Goal: Find specific page/section: Find specific page/section

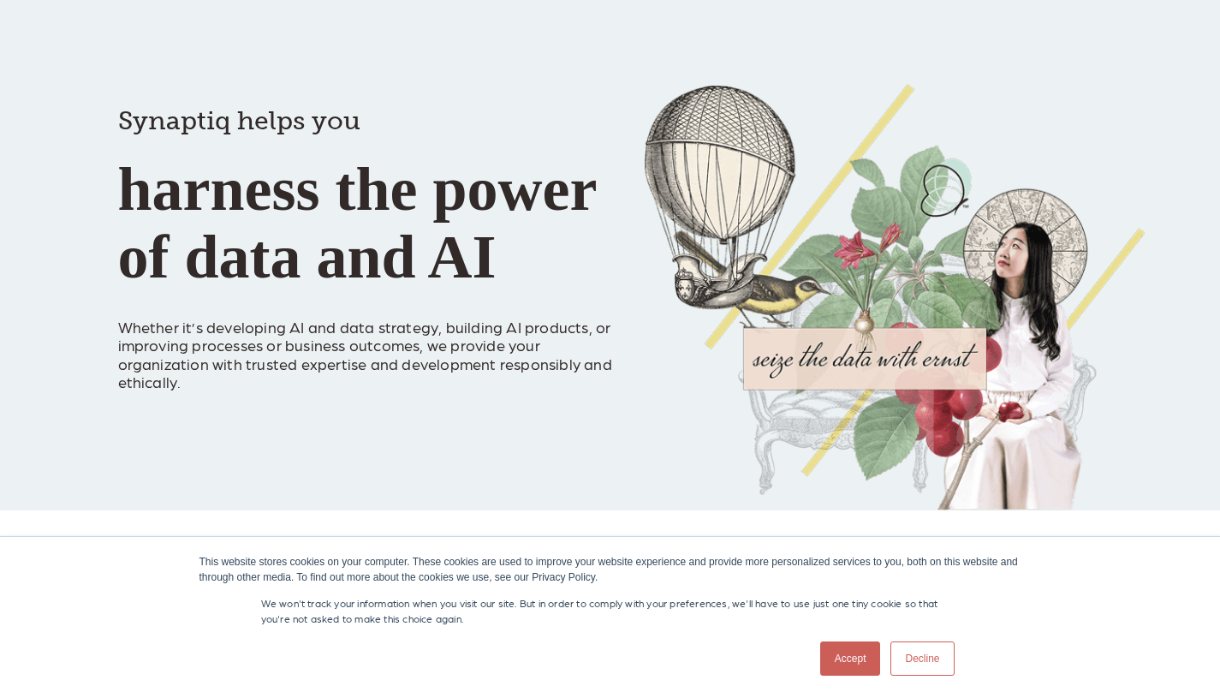
scroll to position [97, 0]
click at [833, 661] on link "Accept" at bounding box center [850, 658] width 61 height 34
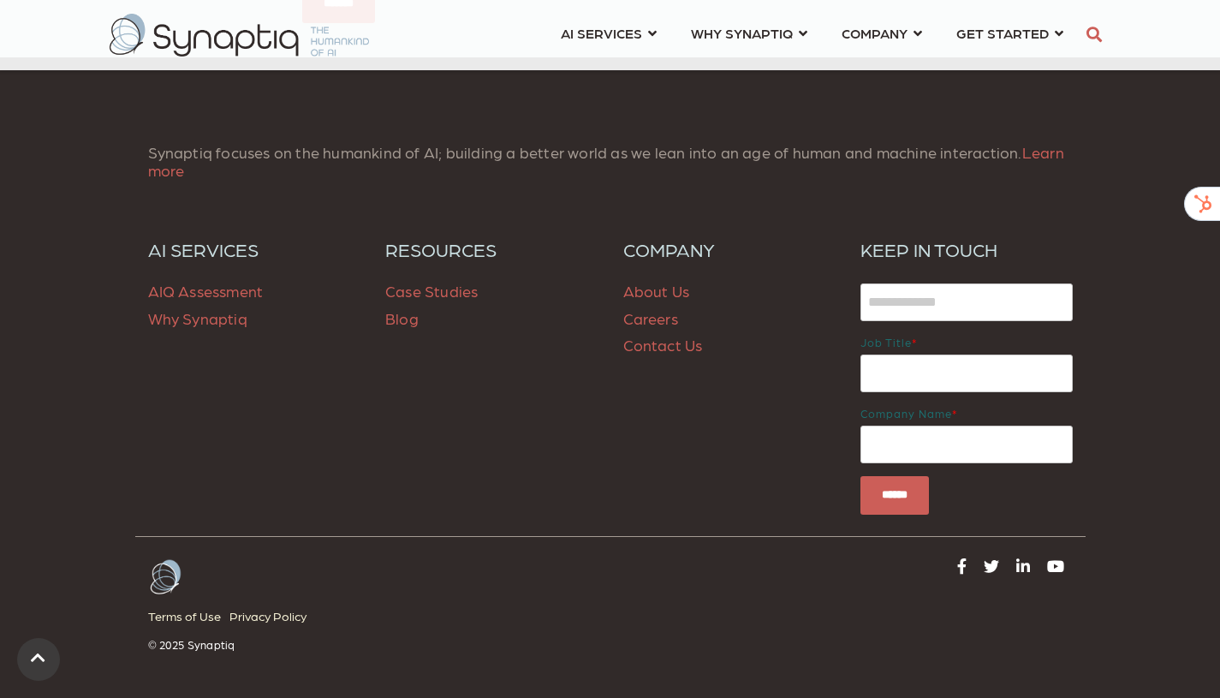
scroll to position [2531, 0]
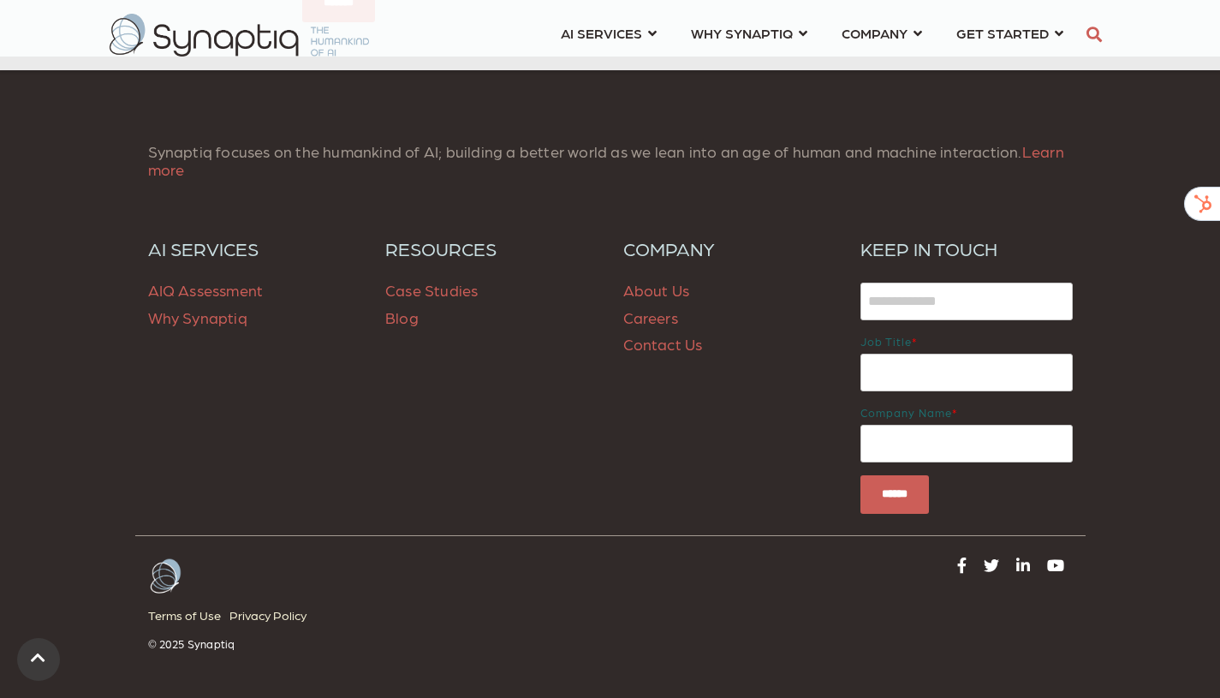
click at [649, 294] on link "About Us" at bounding box center [656, 290] width 67 height 18
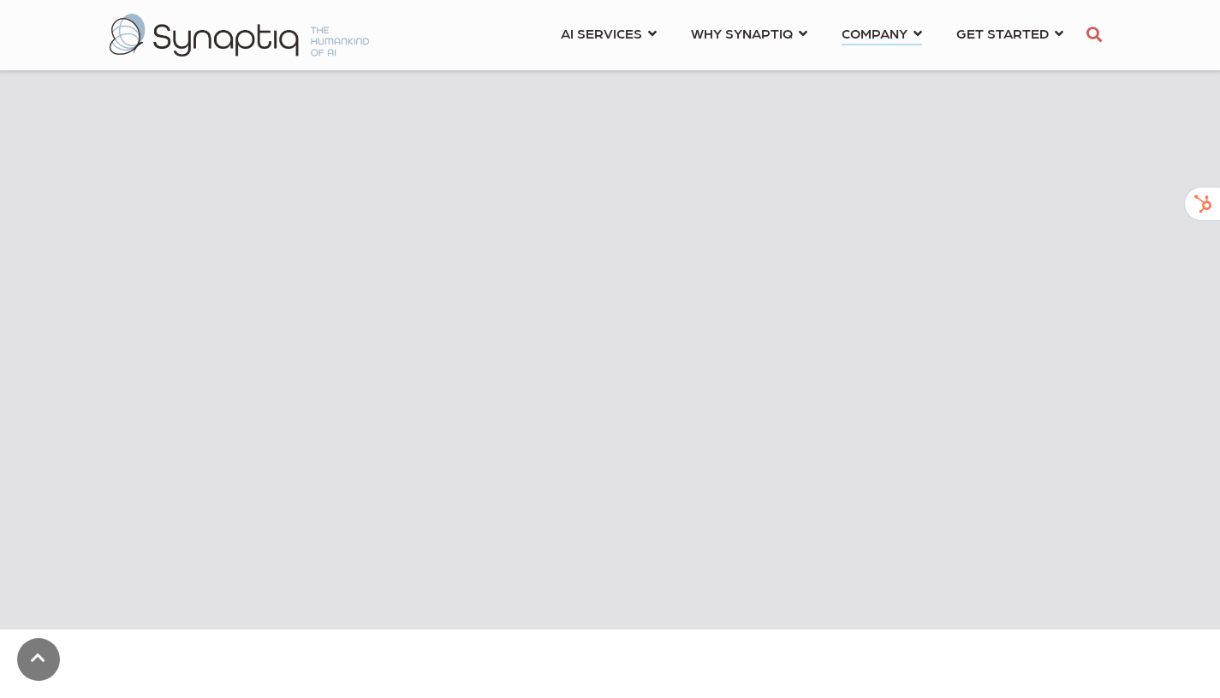
scroll to position [752, 0]
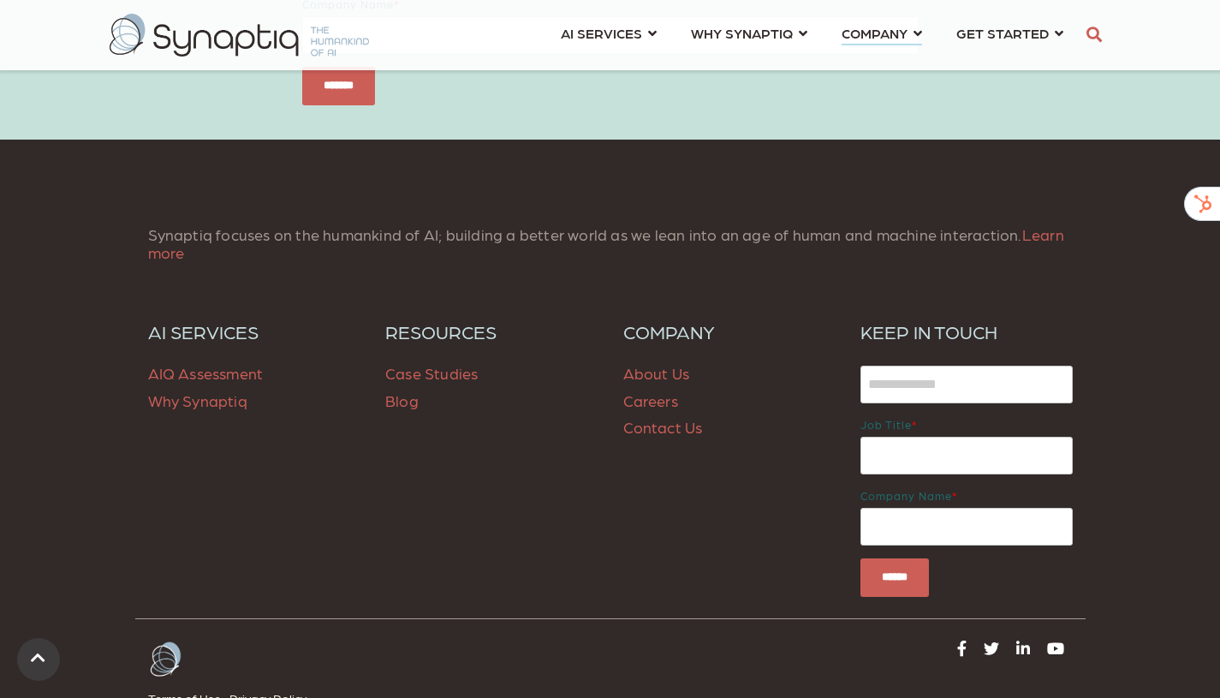
scroll to position [6686, 0]
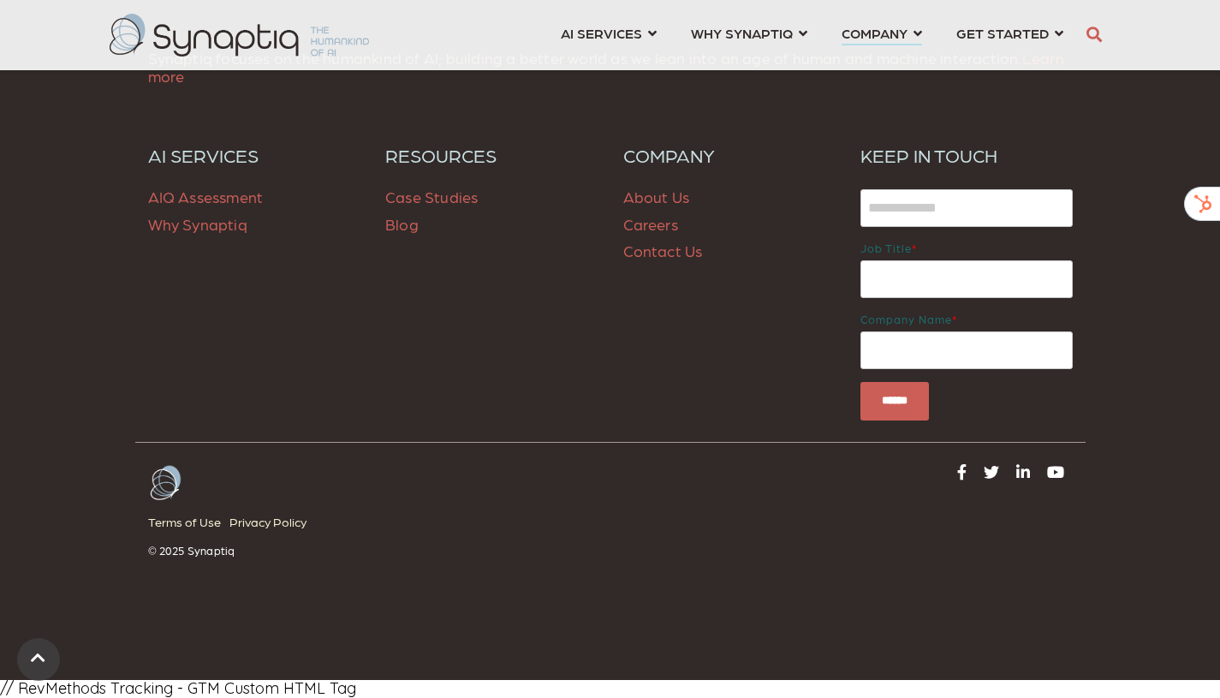
click at [664, 223] on link "Careers" at bounding box center [650, 224] width 55 height 18
